Goal: Navigation & Orientation: Go to known website

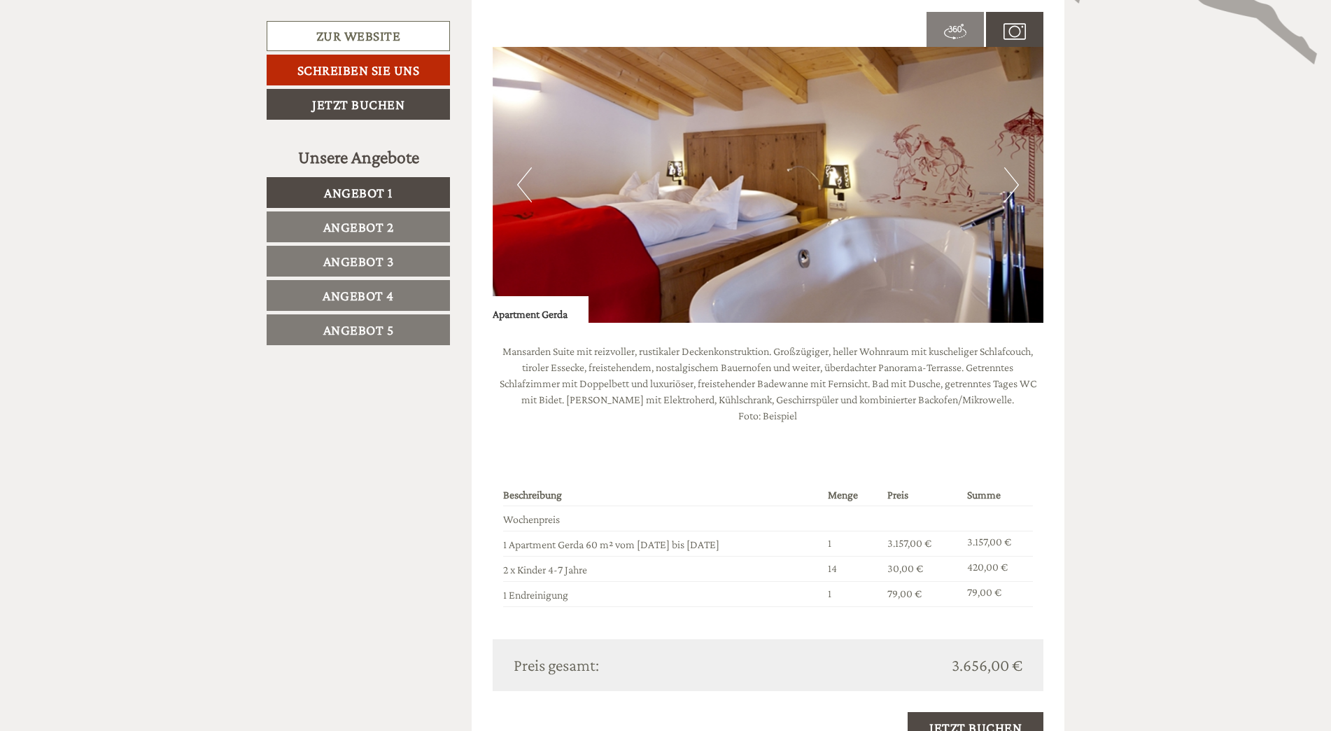
scroll to position [1959, 0]
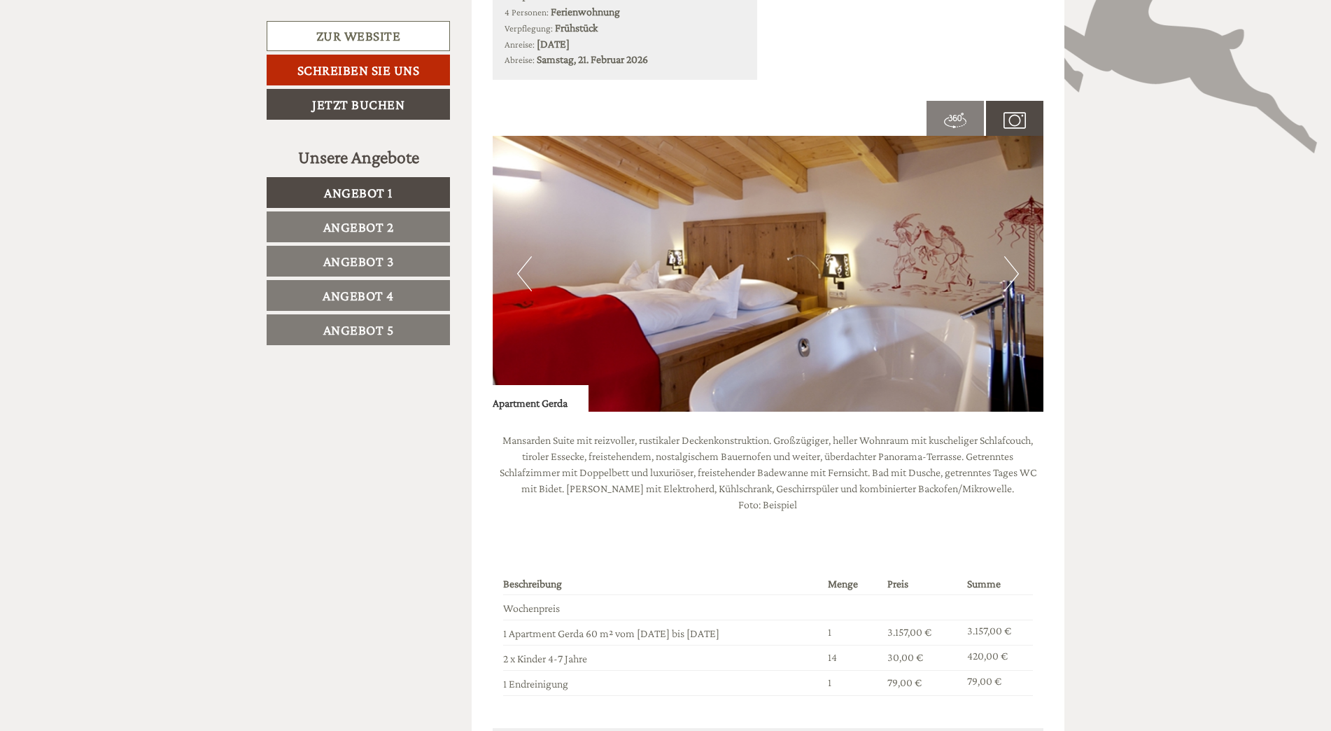
click at [1017, 271] on button "Next" at bounding box center [1011, 273] width 15 height 35
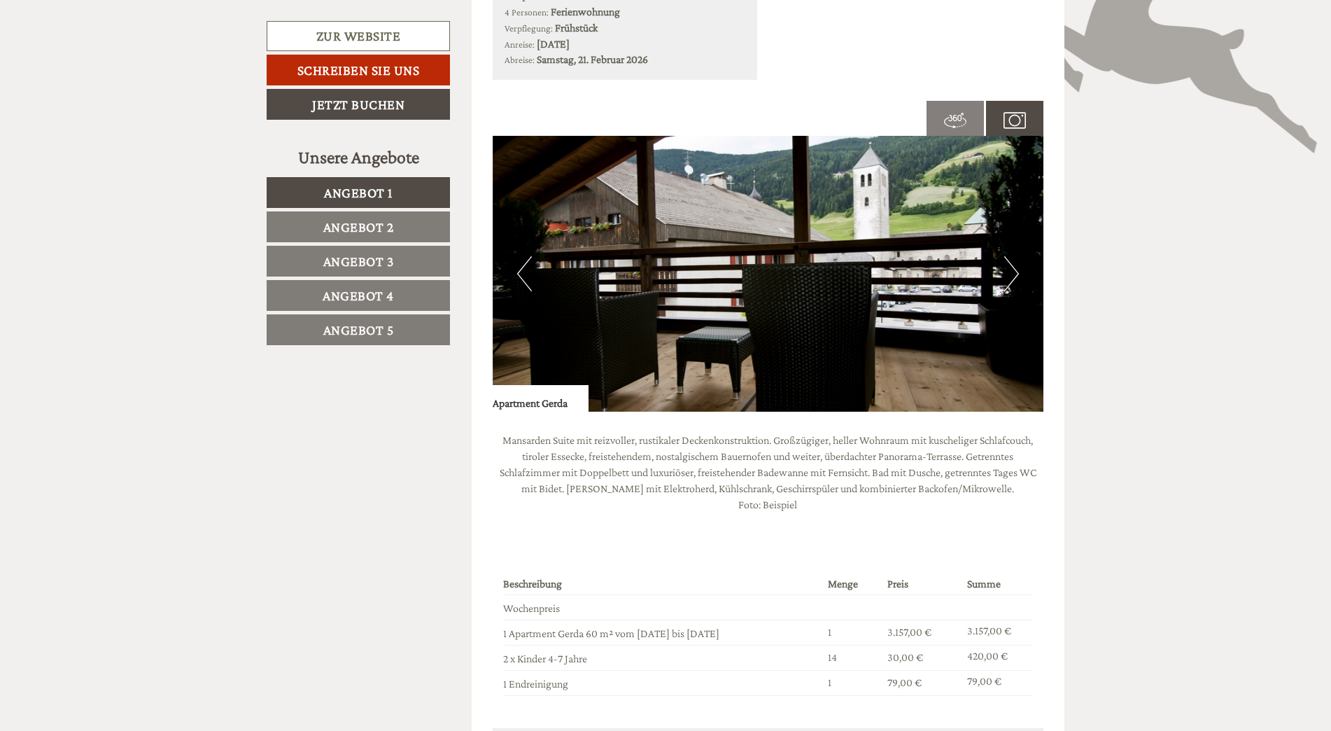
click at [1017, 271] on button "Next" at bounding box center [1011, 273] width 15 height 35
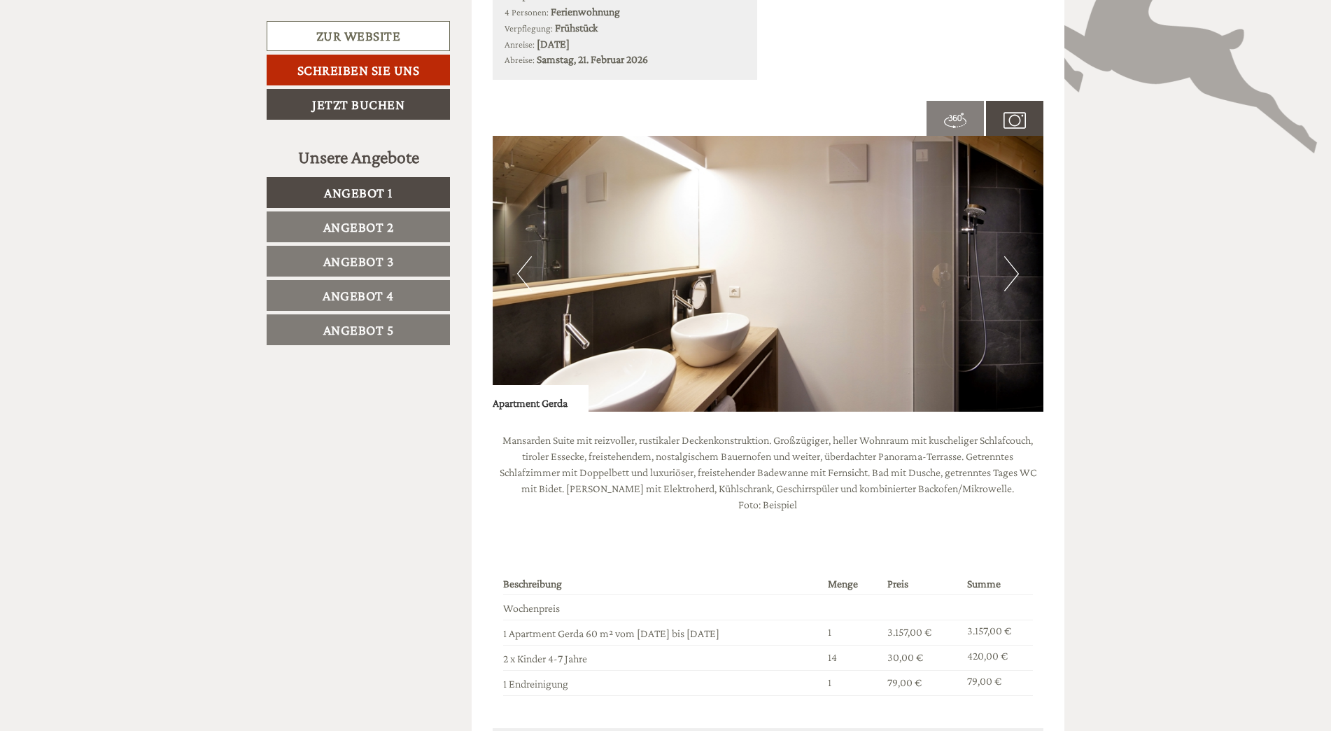
click at [1017, 271] on button "Next" at bounding box center [1011, 273] width 15 height 35
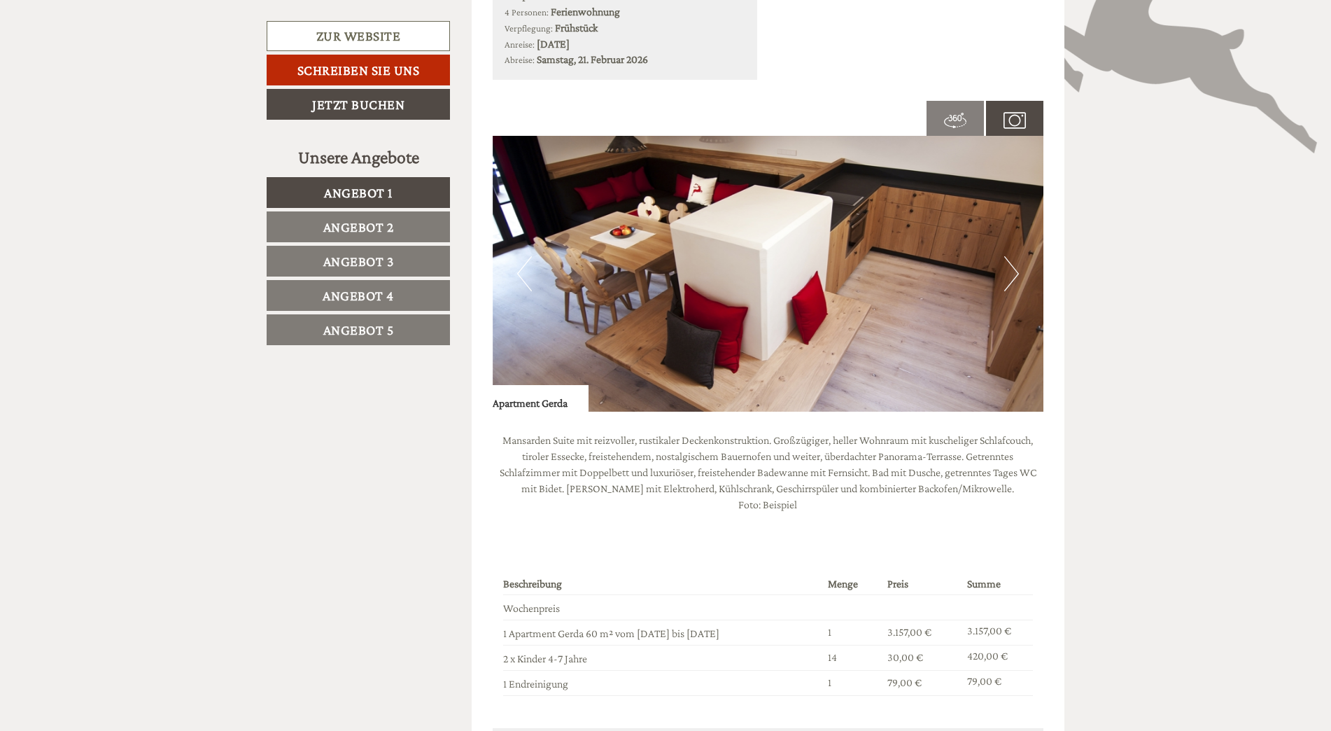
click at [1017, 271] on button "Next" at bounding box center [1011, 273] width 15 height 35
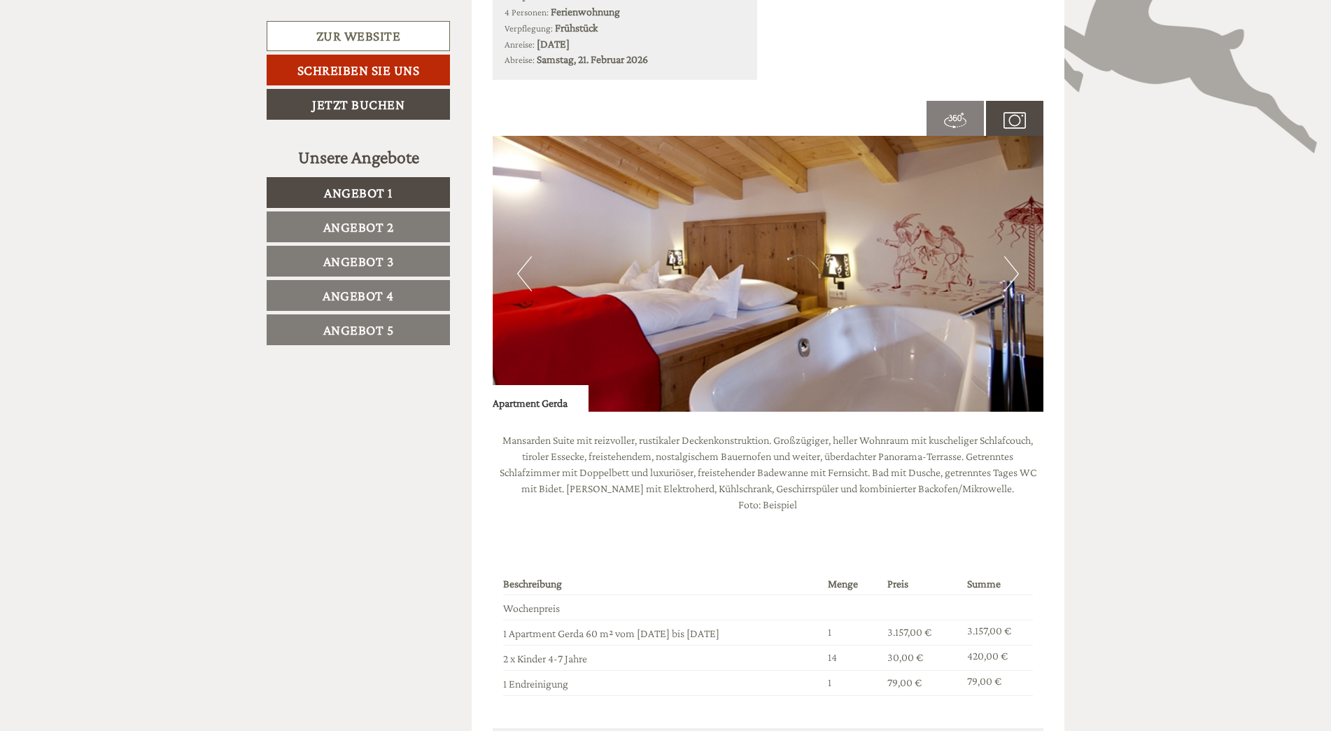
click at [1017, 271] on button "Next" at bounding box center [1011, 273] width 15 height 35
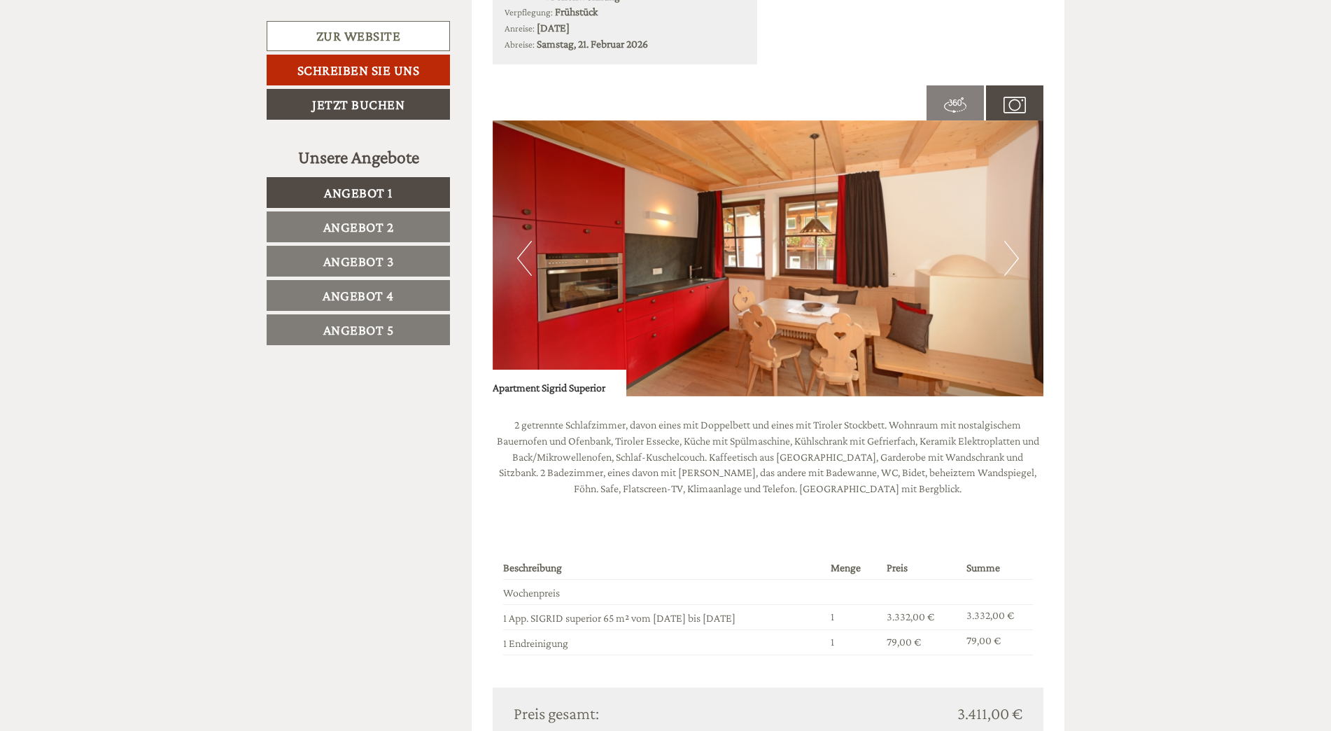
scroll to position [3009, 0]
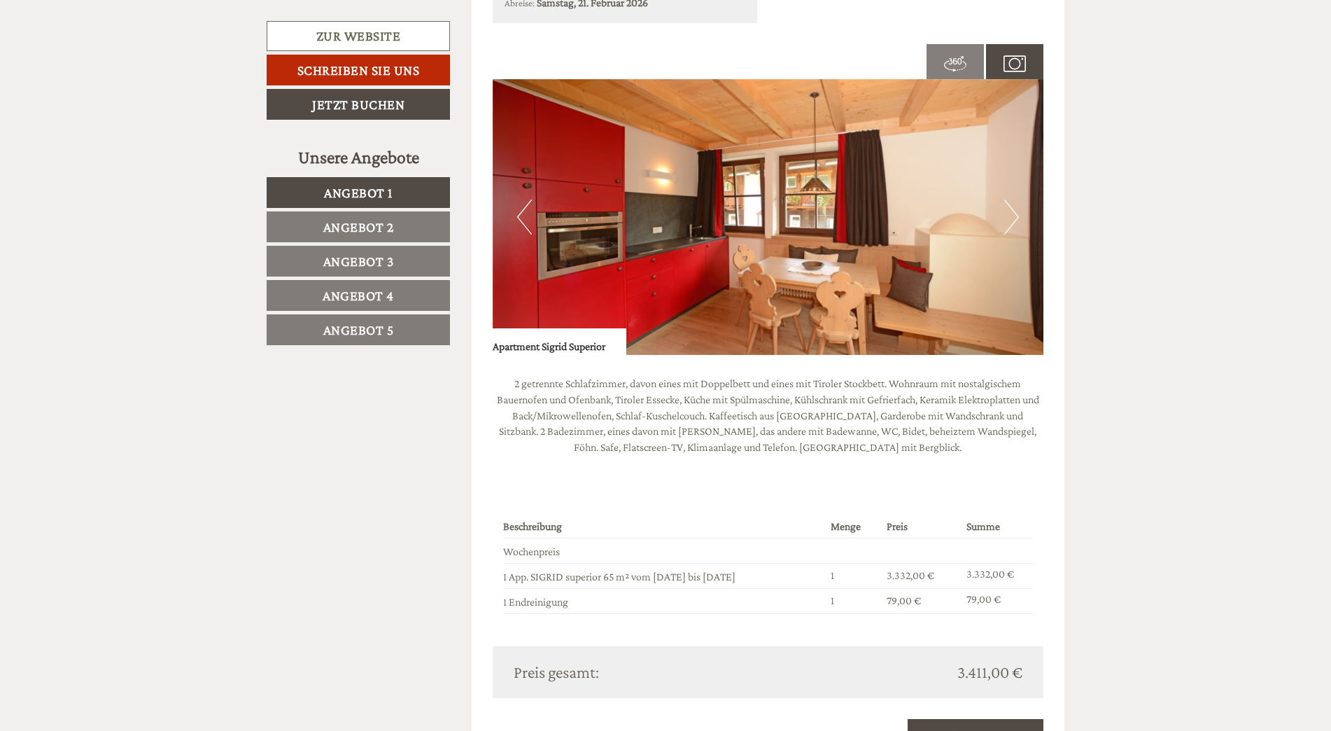
click at [1008, 220] on button "Next" at bounding box center [1011, 216] width 15 height 35
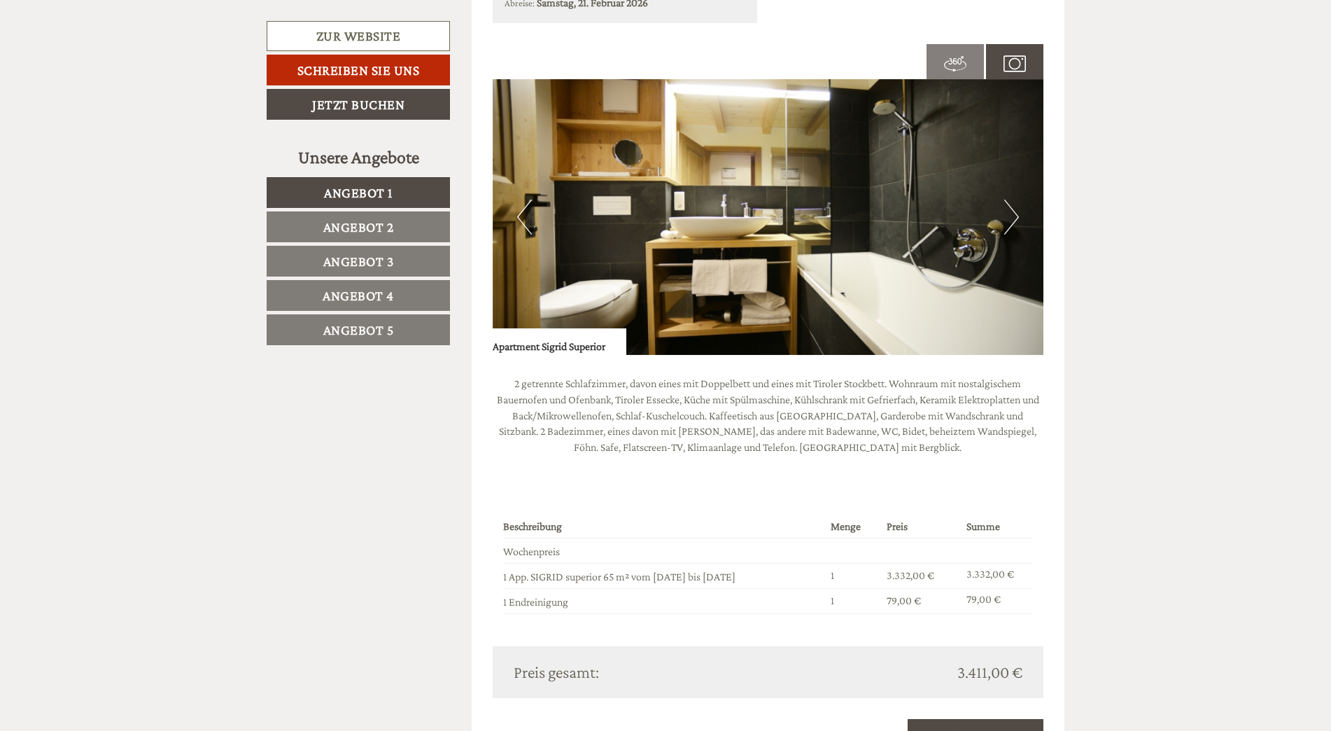
click at [1008, 220] on button "Next" at bounding box center [1011, 216] width 15 height 35
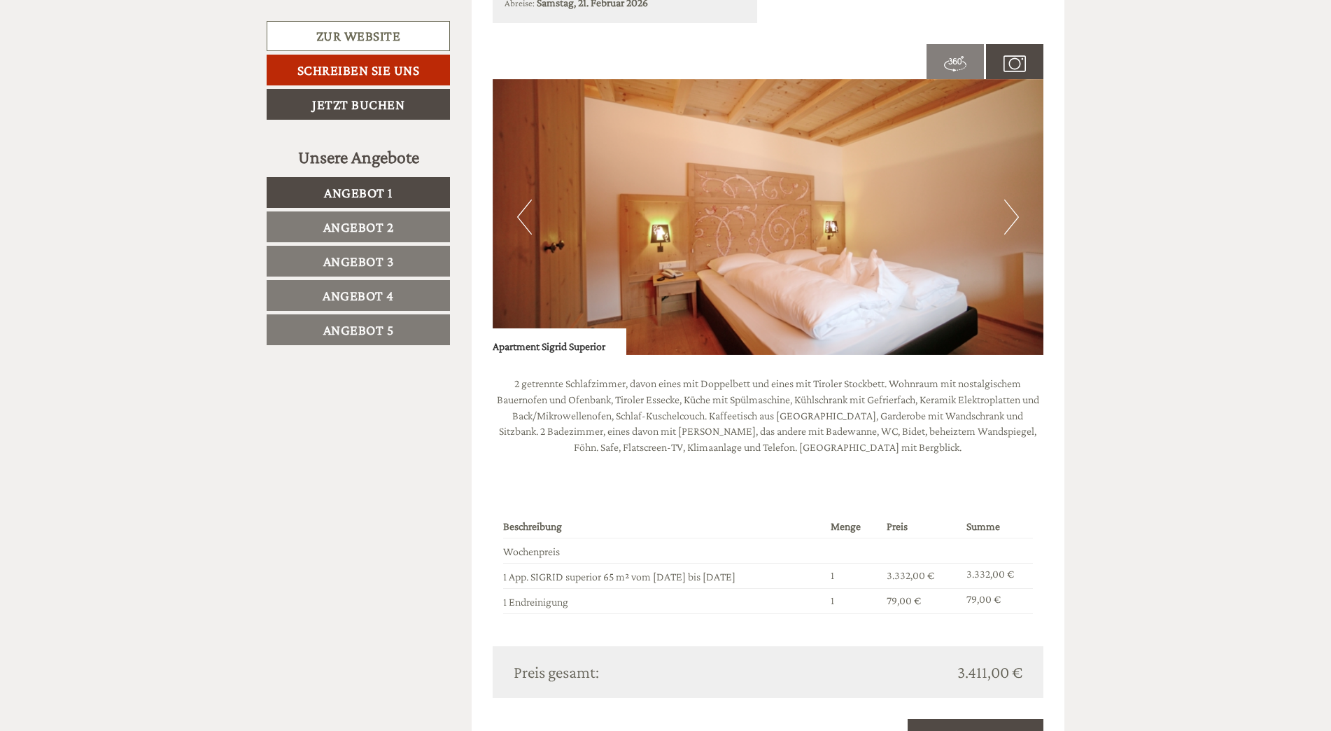
click at [1008, 220] on button "Next" at bounding box center [1011, 216] width 15 height 35
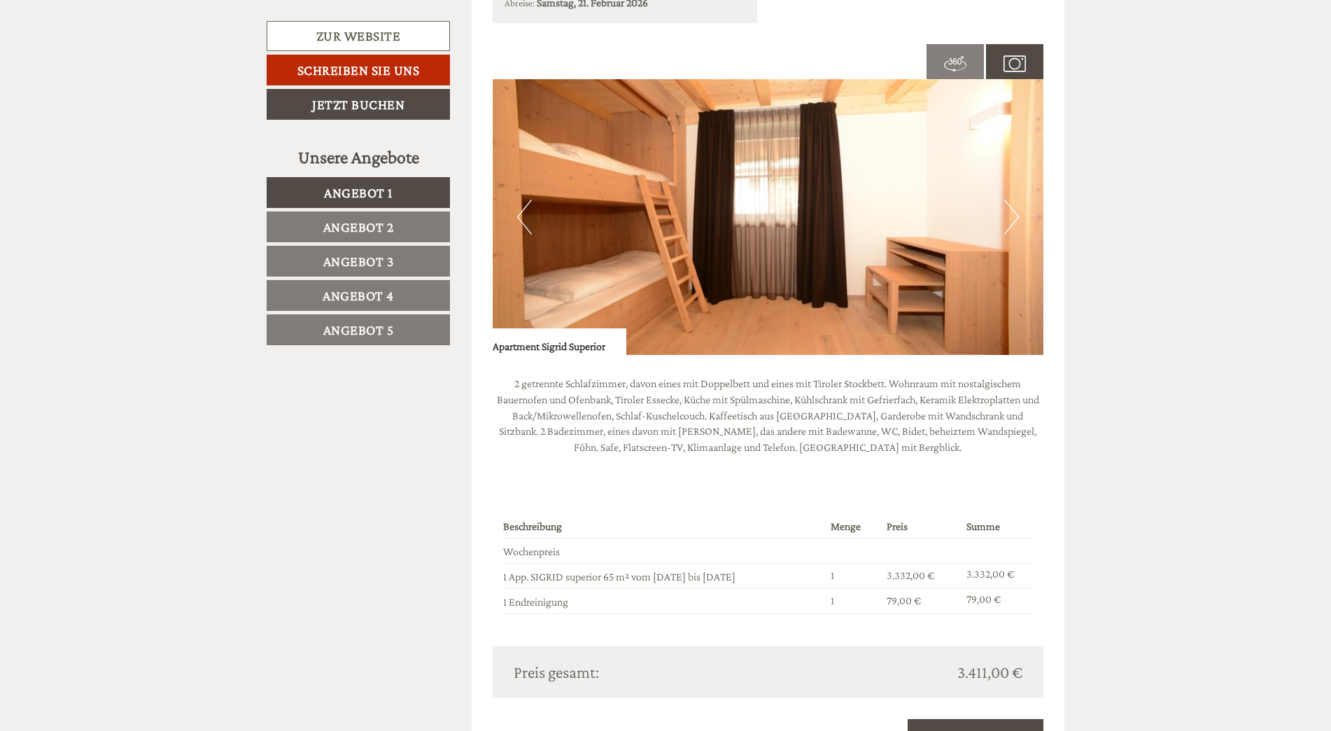
click at [1008, 220] on button "Next" at bounding box center [1011, 216] width 15 height 35
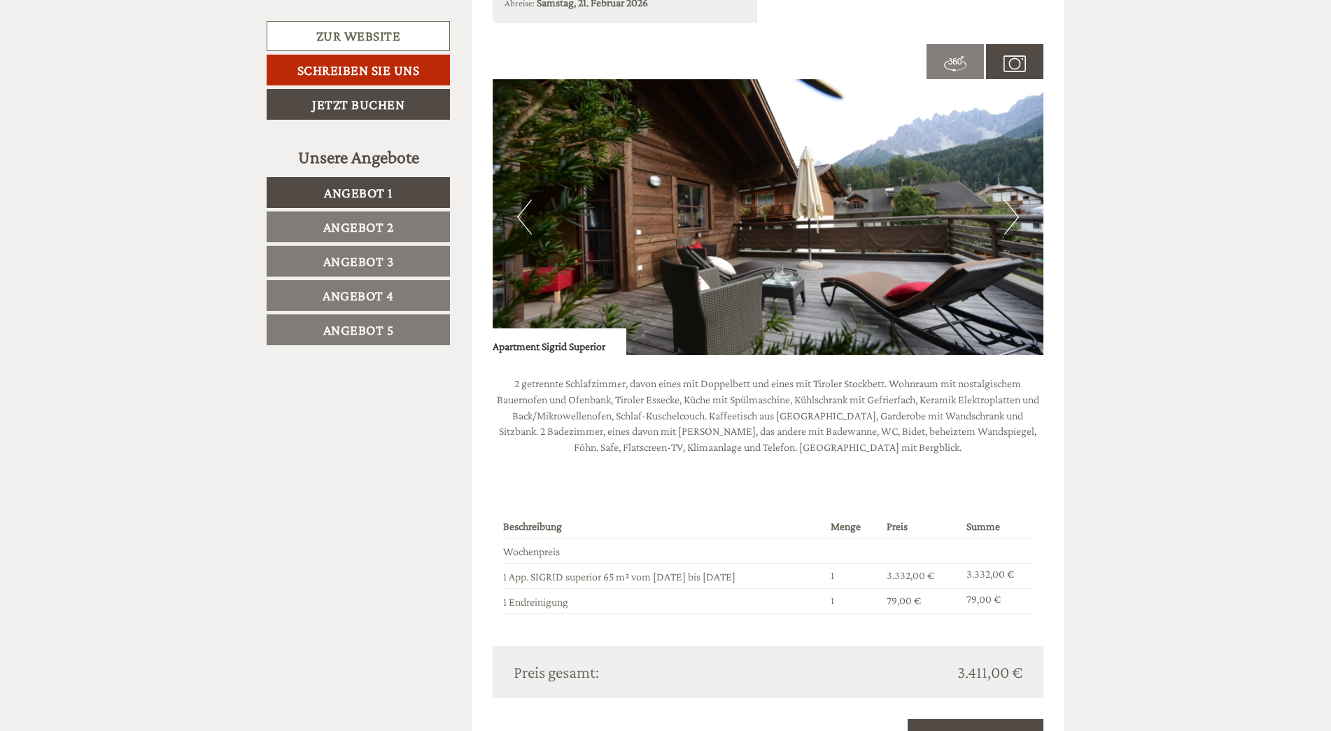
click at [1008, 220] on button "Next" at bounding box center [1011, 216] width 15 height 35
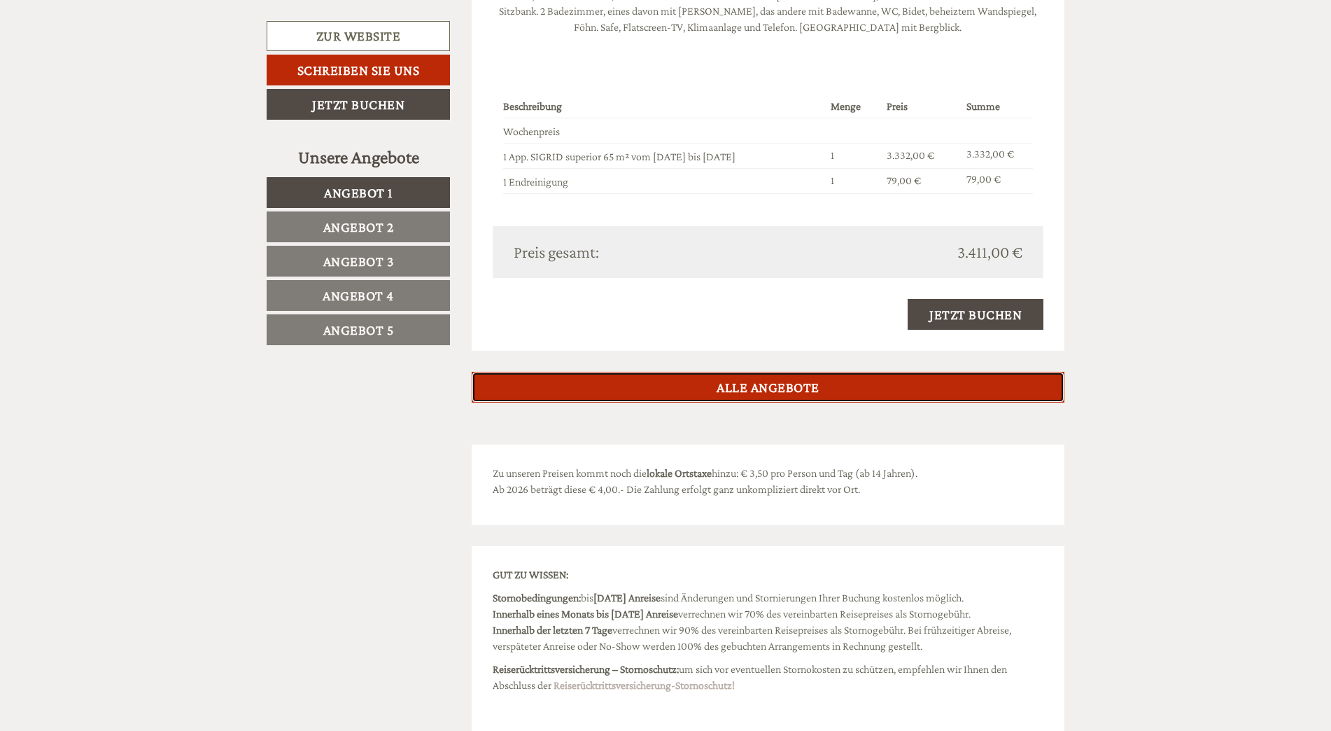
click at [964, 387] on link "ALLE ANGEBOTE" at bounding box center [768, 387] width 593 height 31
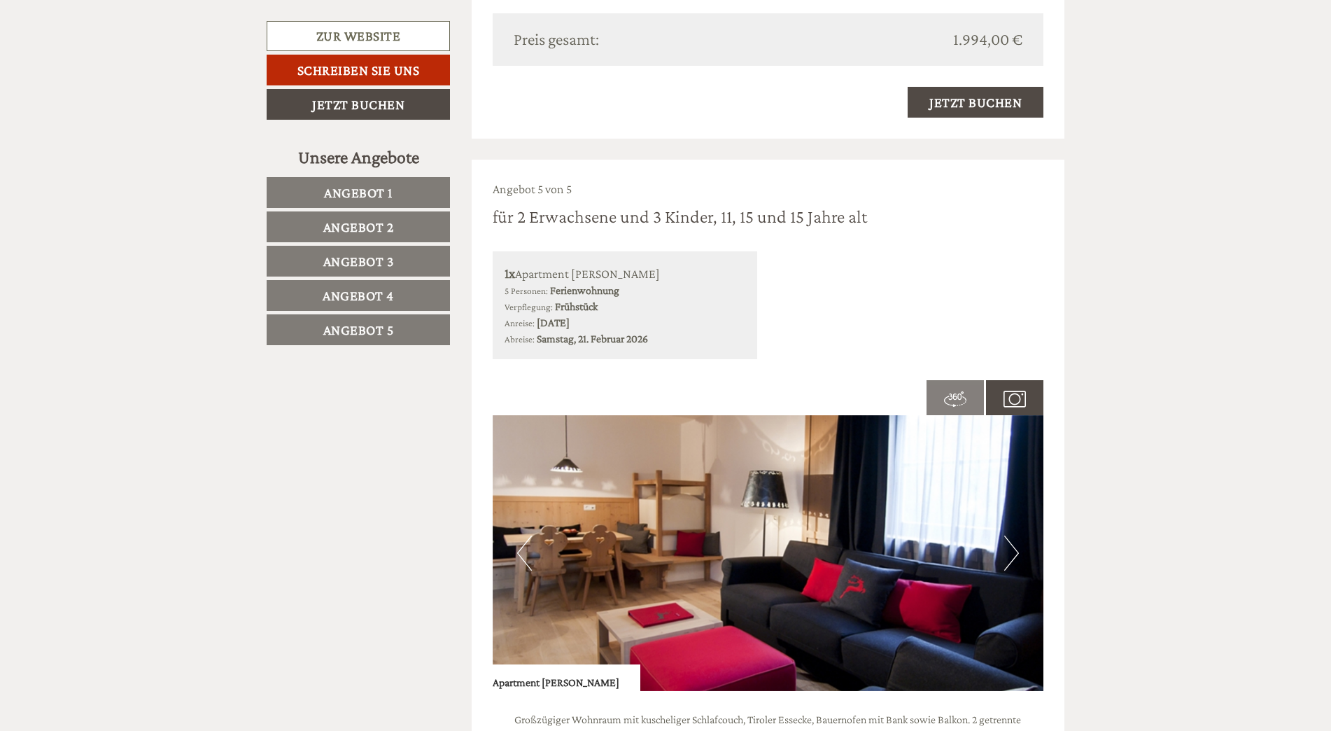
scroll to position [4782, 0]
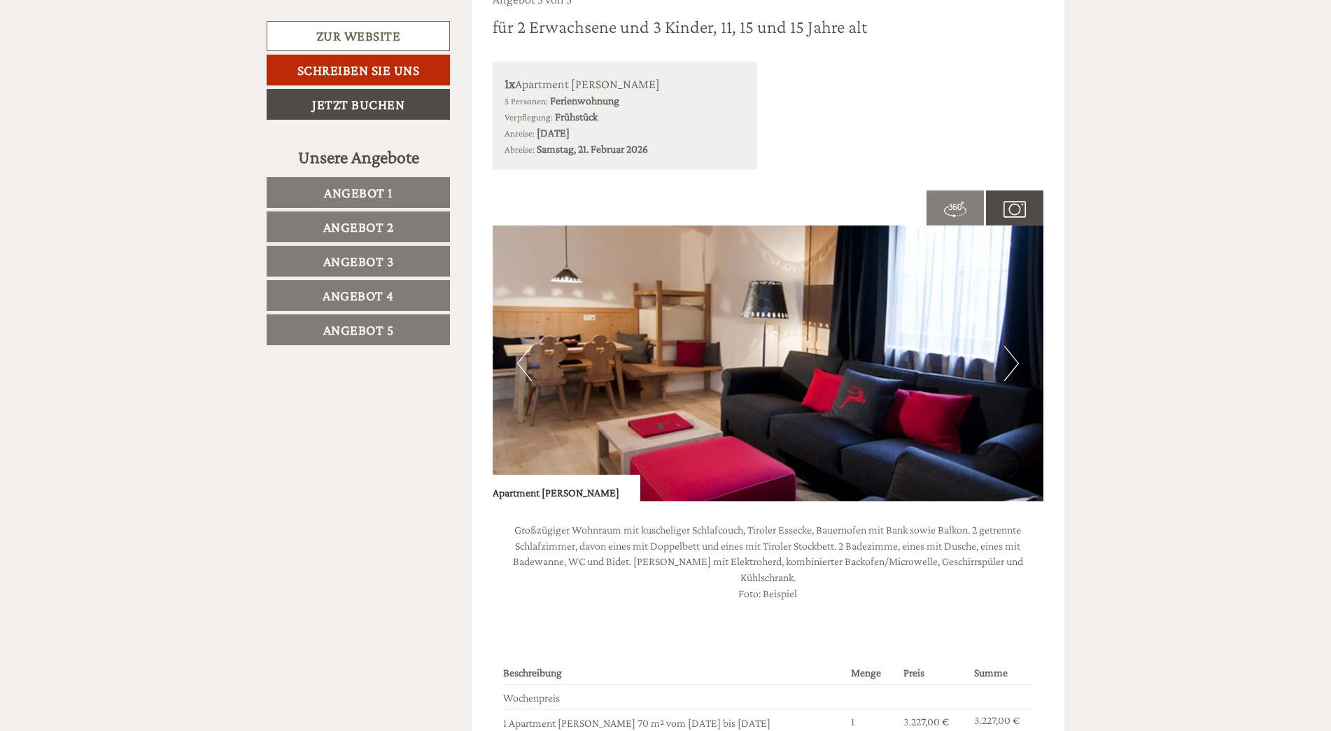
click at [1018, 207] on img at bounding box center [1014, 209] width 22 height 22
click at [1014, 208] on img at bounding box center [1014, 209] width 22 height 22
click at [1006, 364] on button "Next" at bounding box center [1011, 363] width 15 height 35
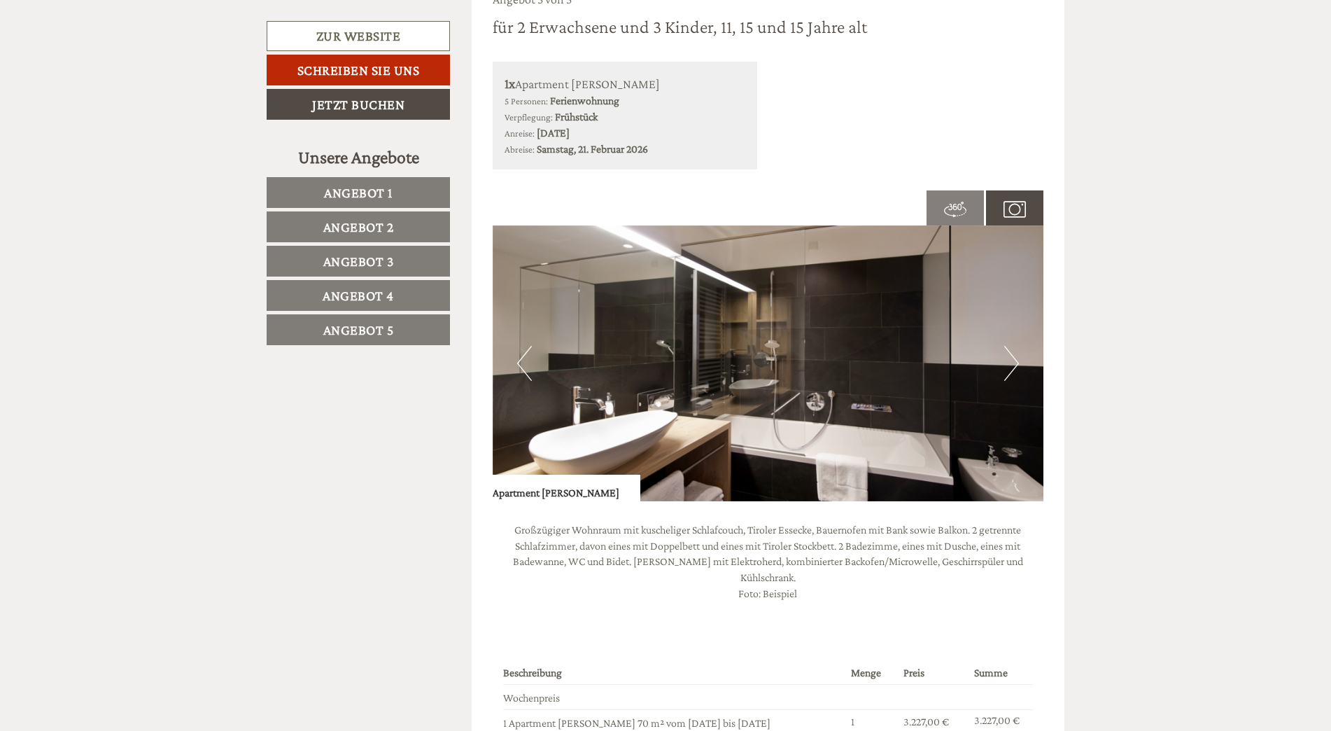
click at [1006, 364] on button "Next" at bounding box center [1011, 363] width 15 height 35
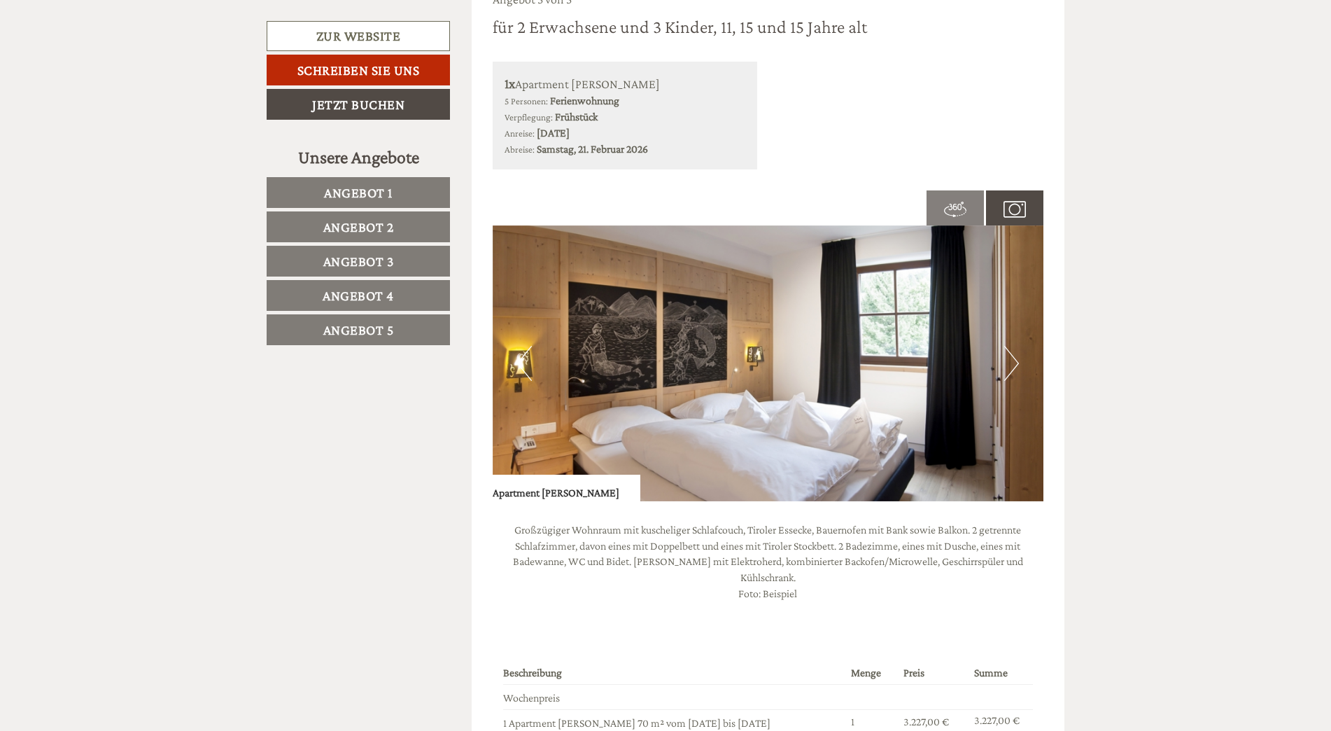
click at [1006, 364] on button "Next" at bounding box center [1011, 363] width 15 height 35
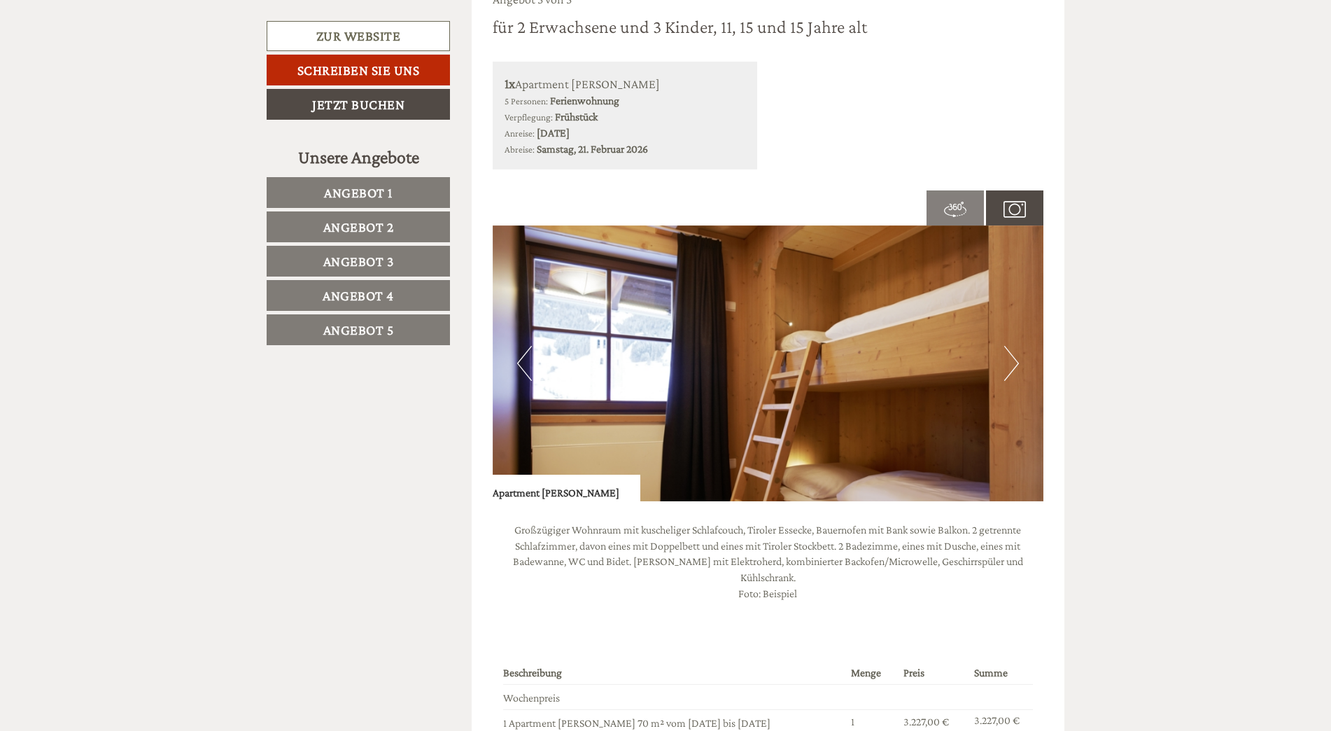
click at [1006, 364] on button "Next" at bounding box center [1011, 363] width 15 height 35
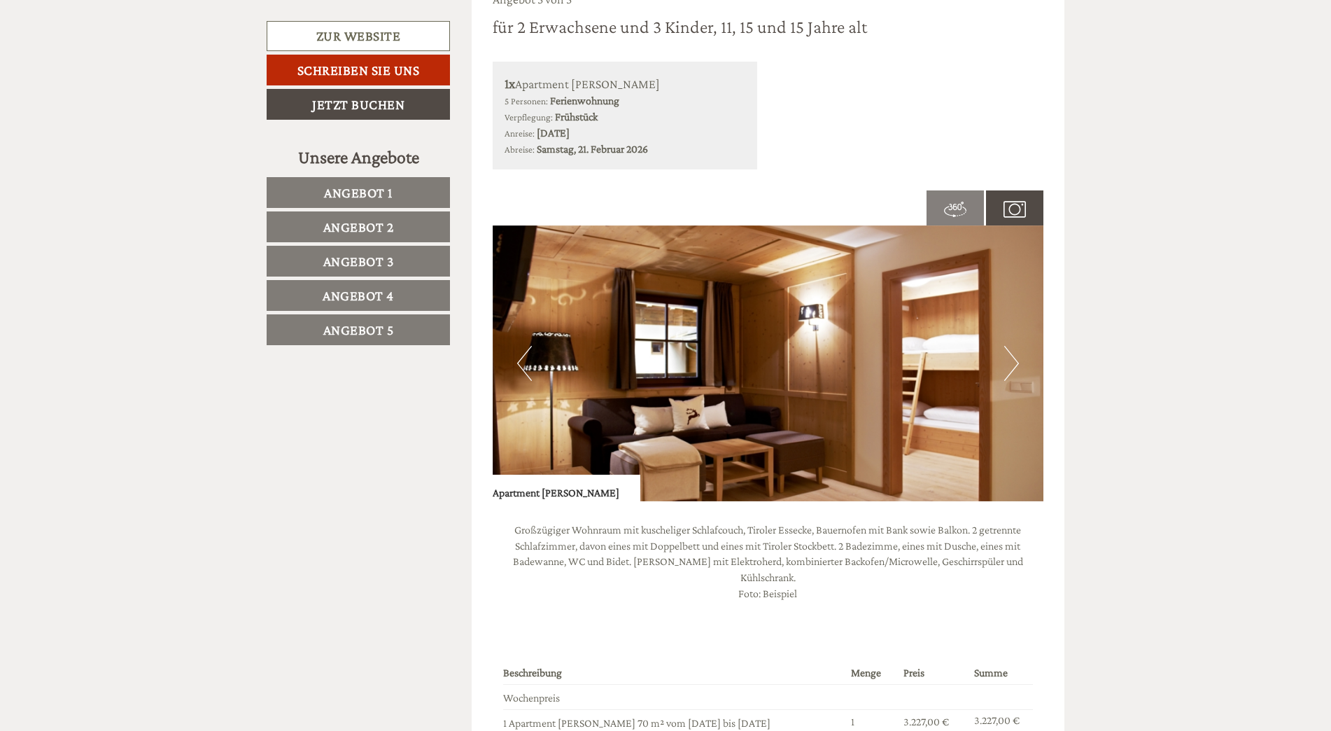
click at [1006, 364] on button "Next" at bounding box center [1011, 363] width 15 height 35
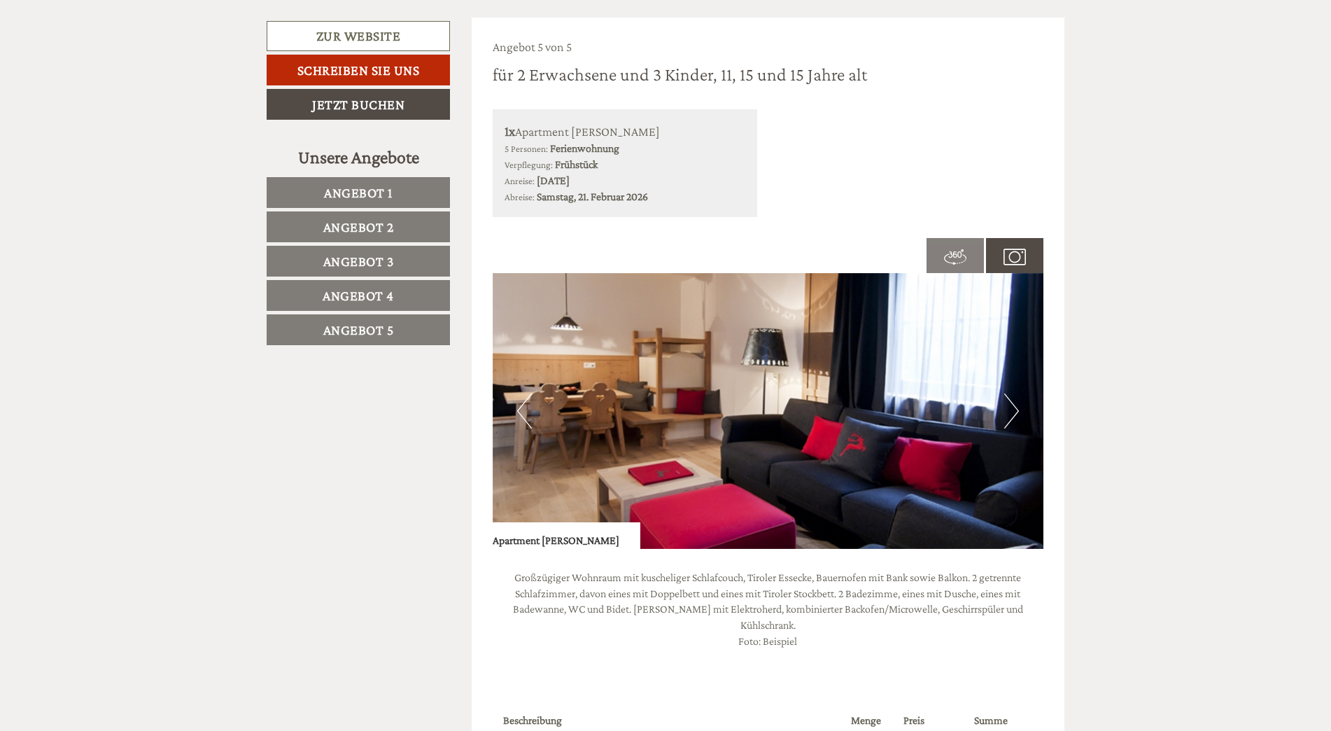
scroll to position [4712, 0]
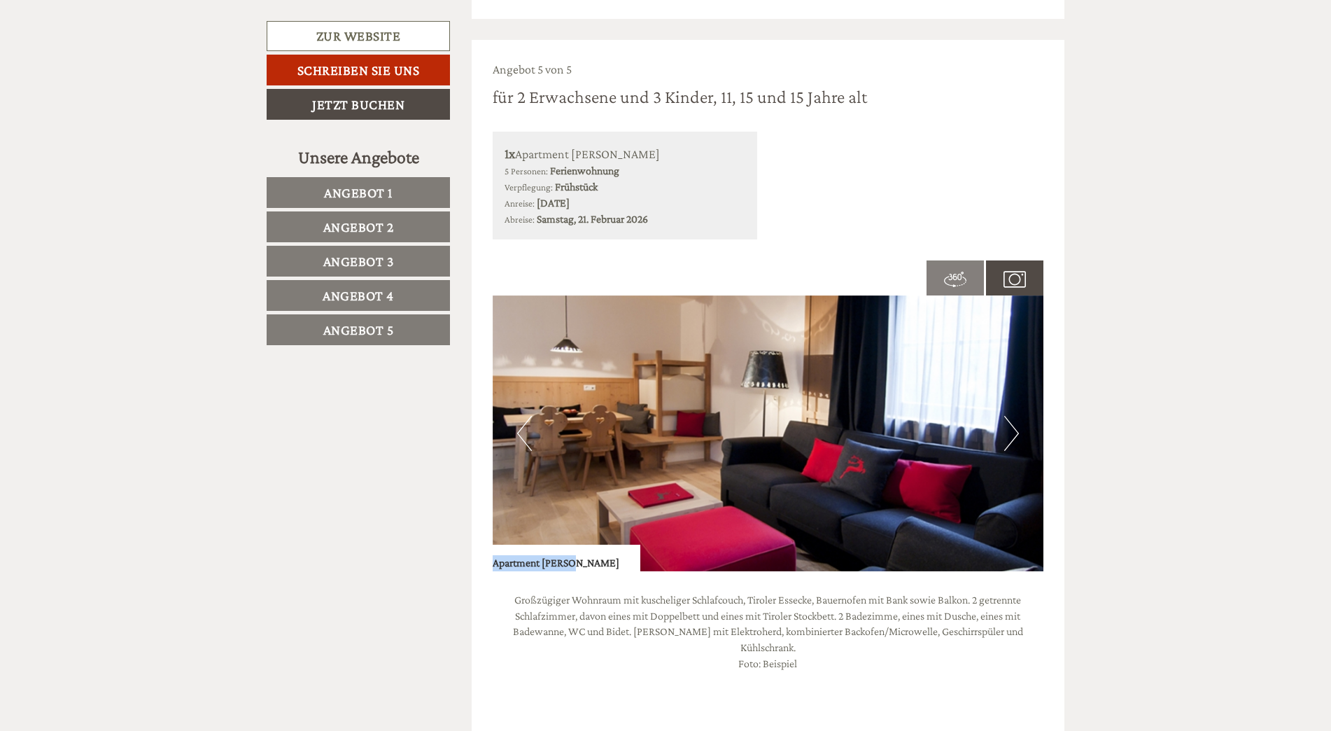
drag, startPoint x: 580, startPoint y: 560, endPoint x: 495, endPoint y: 559, distance: 84.7
click at [495, 559] on div "Apartment [PERSON_NAME]" at bounding box center [567, 557] width 148 height 27
copy div "Apartment [PERSON_NAME]"
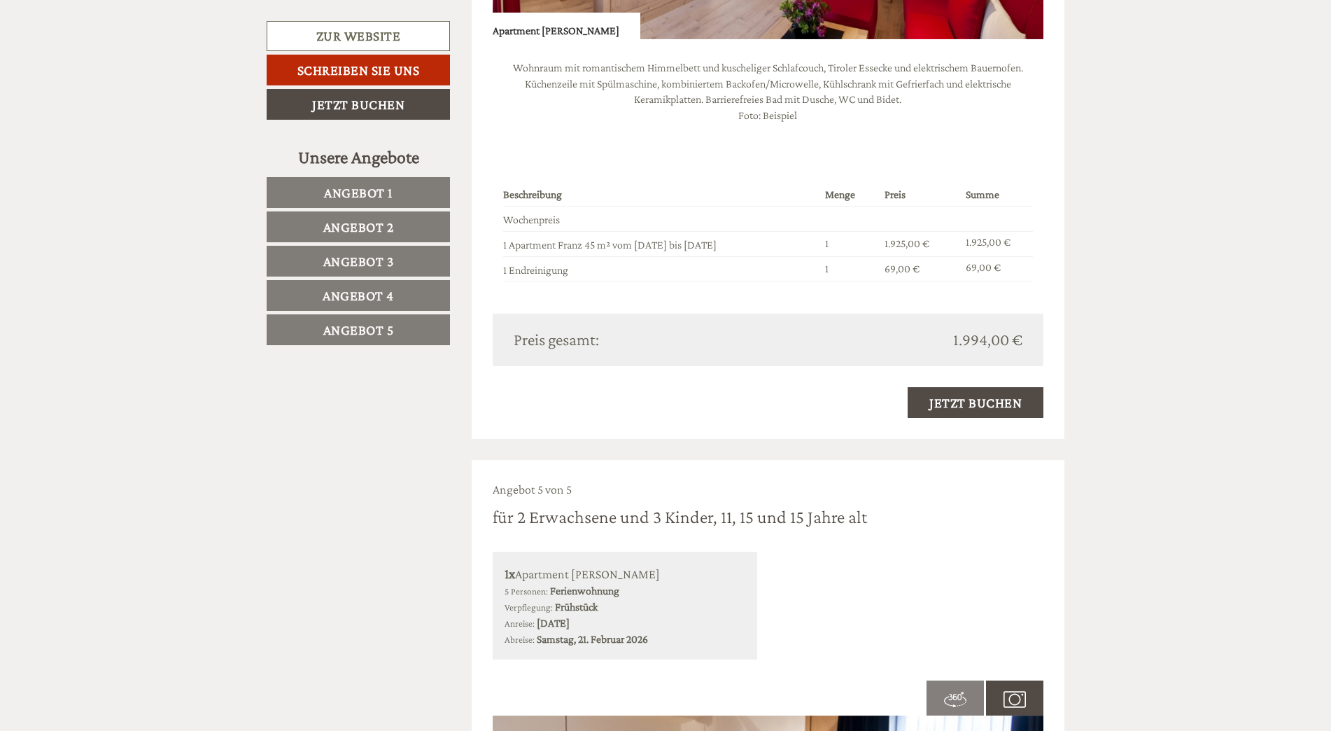
scroll to position [3942, 0]
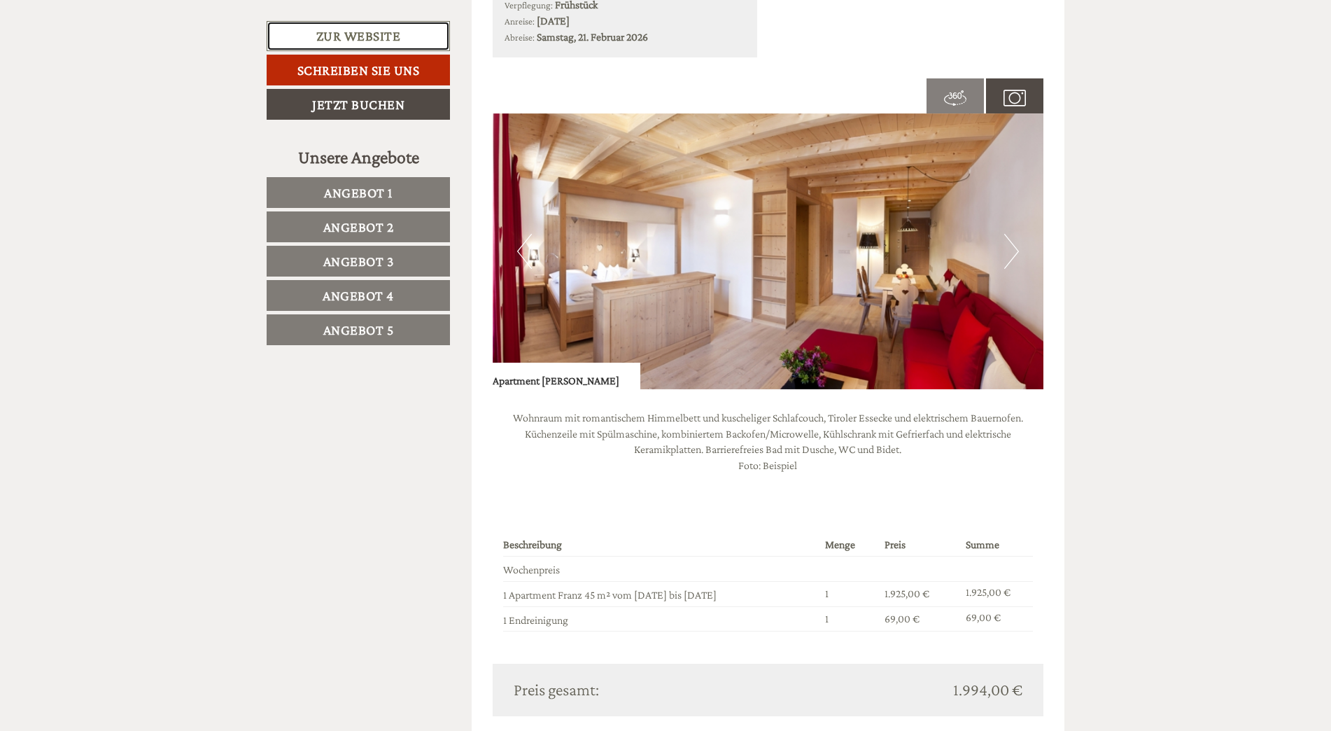
click at [343, 39] on link "Zur Website" at bounding box center [358, 36] width 183 height 30
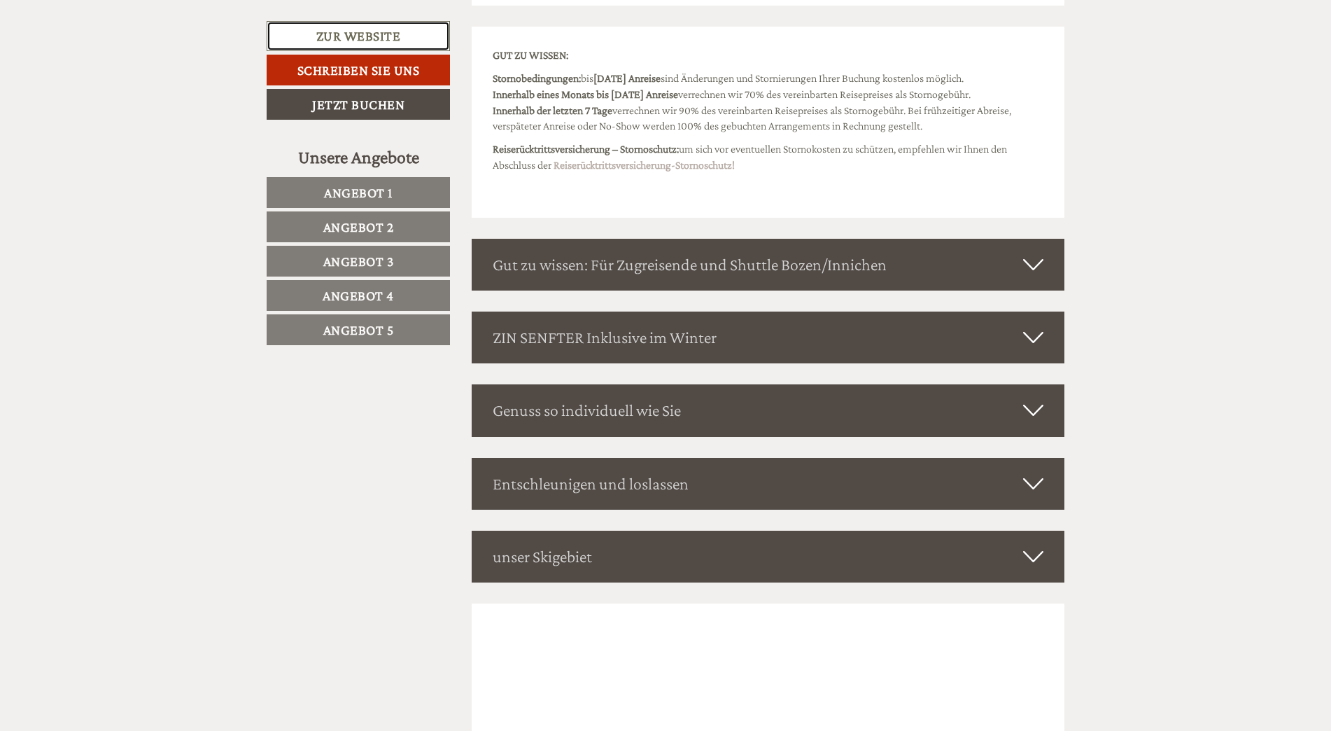
scroll to position [5972, 0]
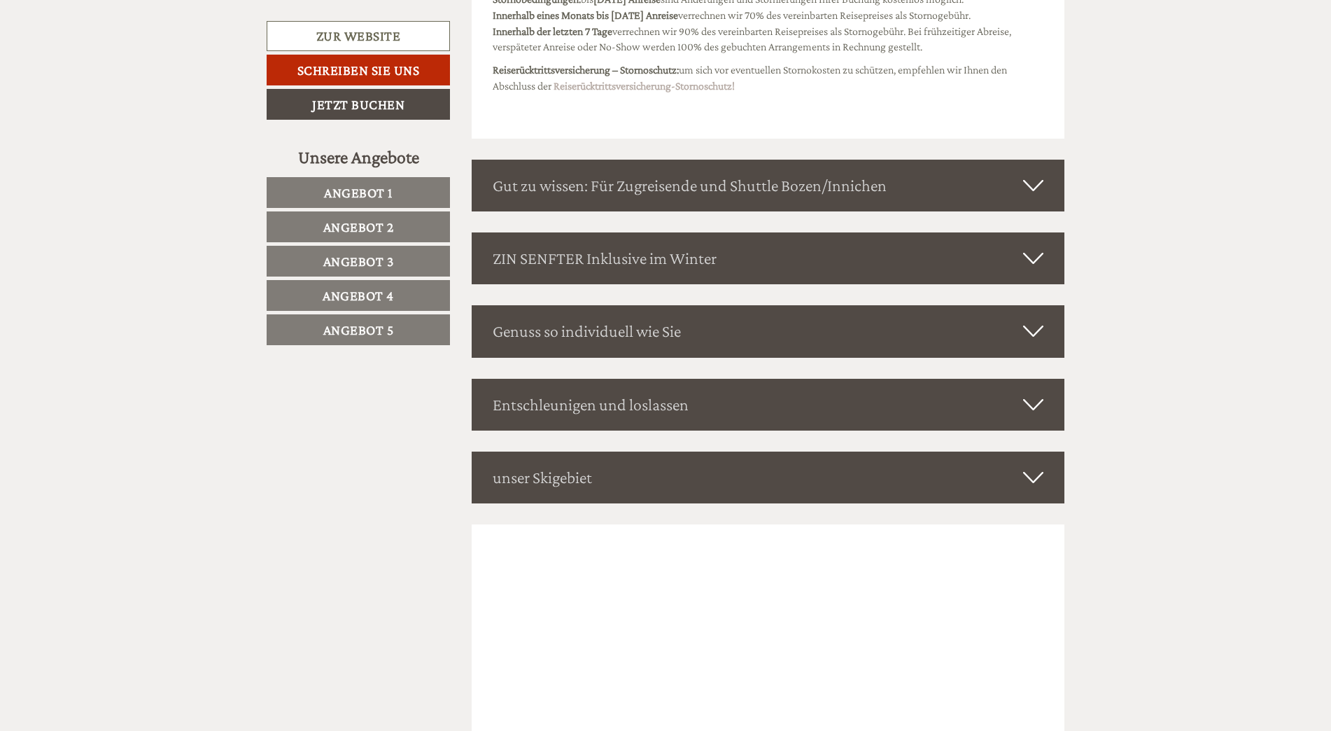
click at [1004, 474] on div "unser Skigebiet" at bounding box center [768, 477] width 593 height 52
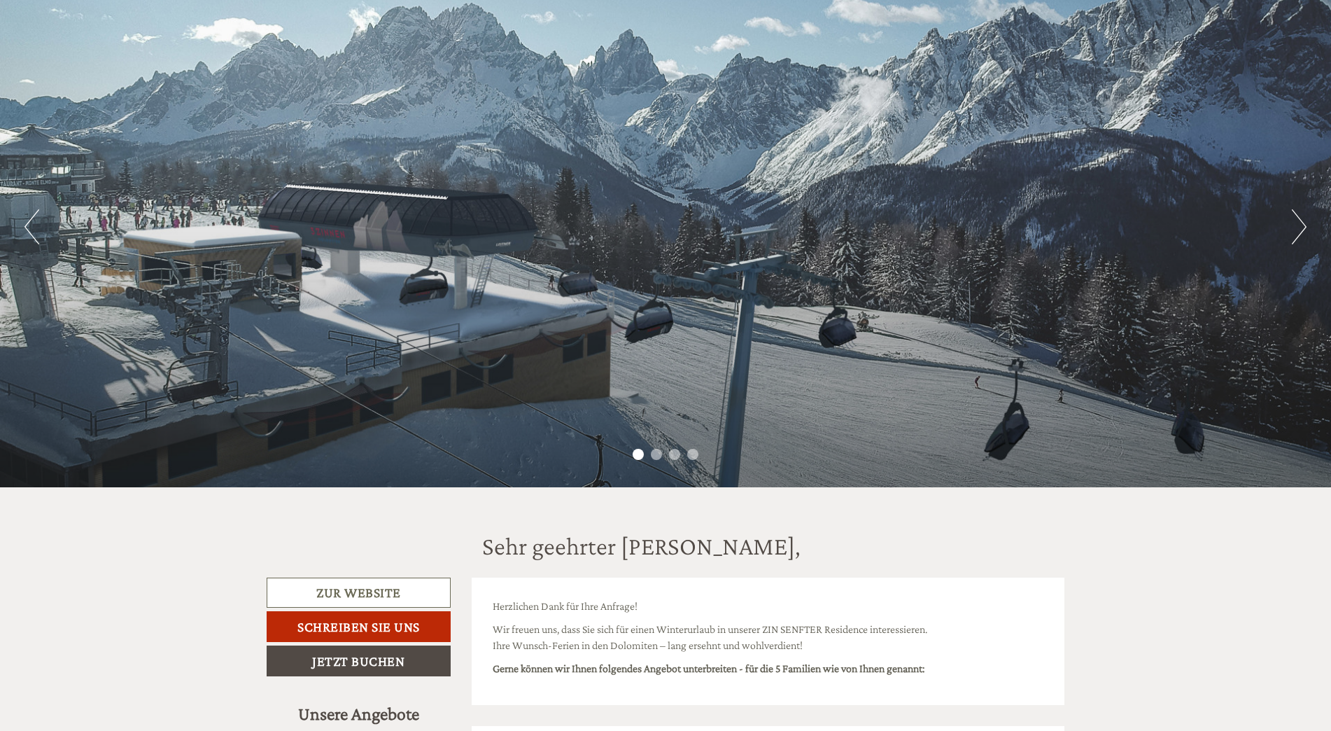
scroll to position [0, 0]
